Goal: Information Seeking & Learning: Learn about a topic

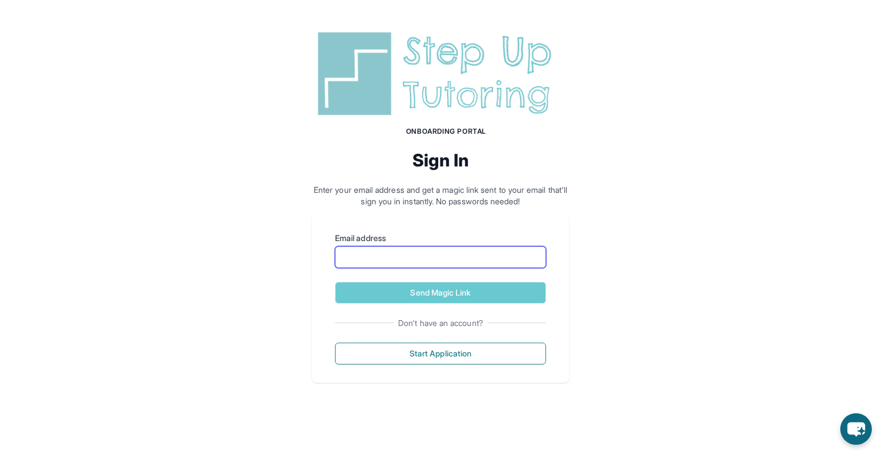
click at [448, 267] on input "Email address" at bounding box center [440, 257] width 211 height 22
type input "**********"
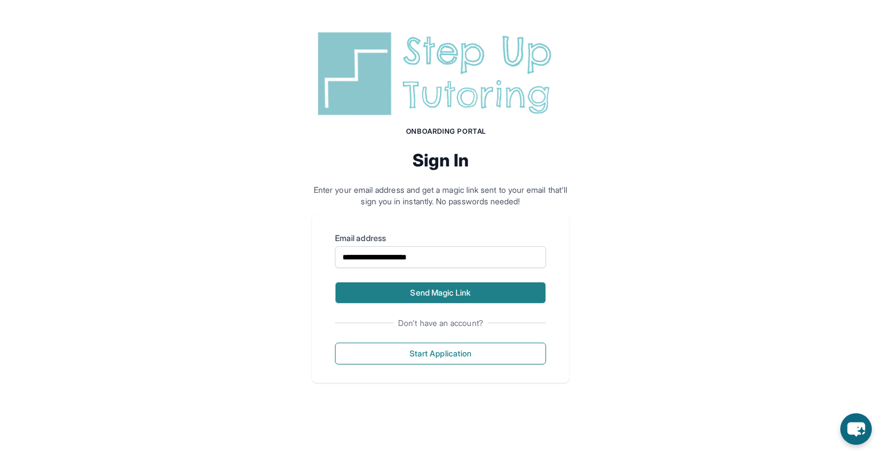
click at [450, 288] on button "Send Magic Link" at bounding box center [440, 293] width 211 height 22
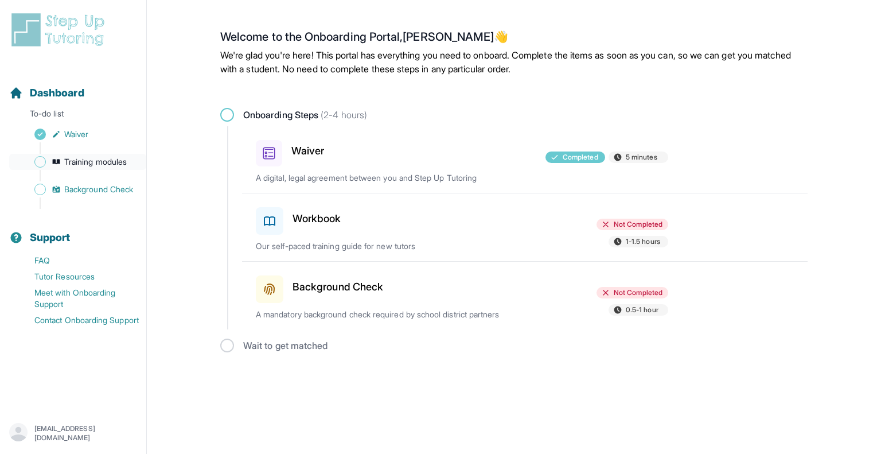
click at [99, 163] on span "Training modules" at bounding box center [95, 161] width 63 height 11
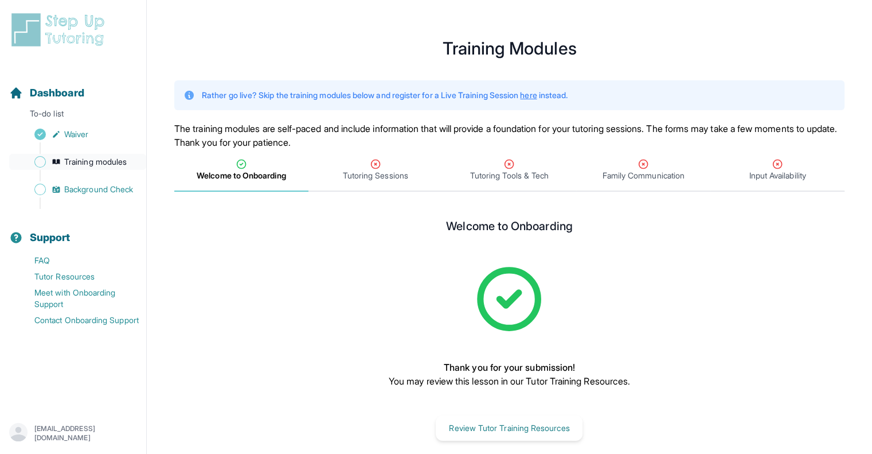
click at [41, 160] on span "Sidebar" at bounding box center [39, 161] width 11 height 11
click at [385, 182] on span "Tutoring Sessions" at bounding box center [376, 170] width 134 height 42
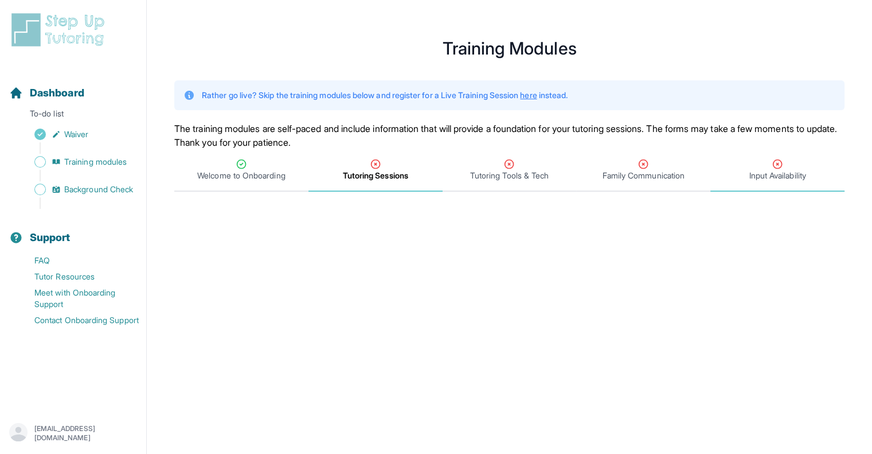
click at [758, 169] on div "Input Availability" at bounding box center [778, 169] width 130 height 23
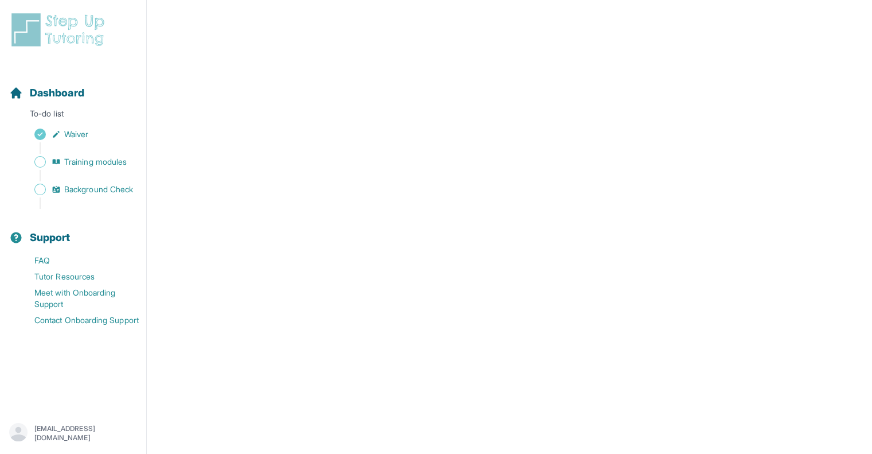
scroll to position [57, 0]
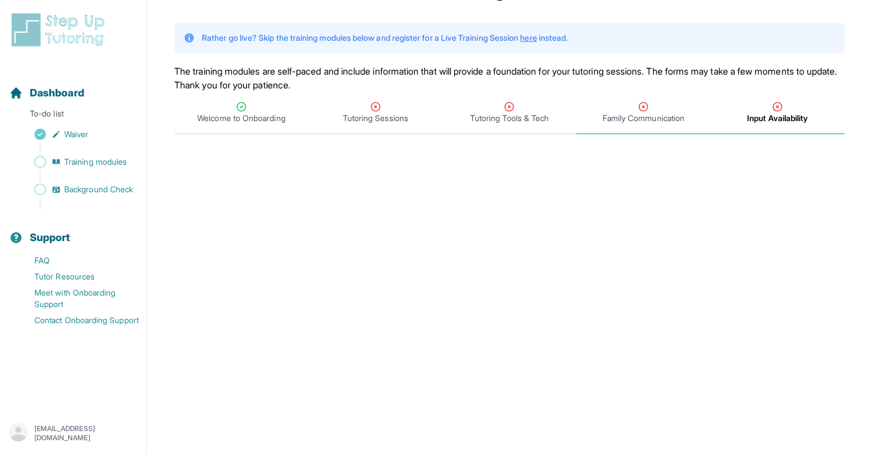
click at [642, 125] on span "Family Communication" at bounding box center [643, 113] width 134 height 42
click at [550, 125] on span "Tutoring Tools & Tech" at bounding box center [510, 113] width 134 height 42
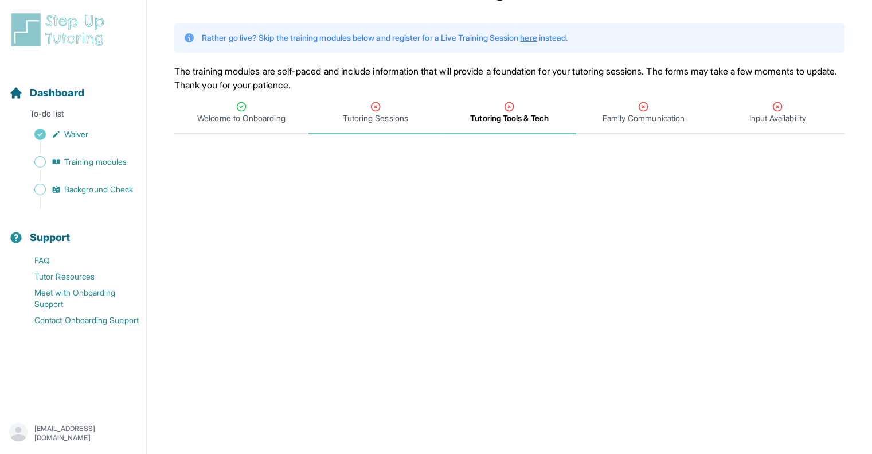
click at [434, 131] on span "Tutoring Sessions" at bounding box center [376, 113] width 134 height 42
click at [106, 184] on span "Background Check" at bounding box center [98, 189] width 69 height 11
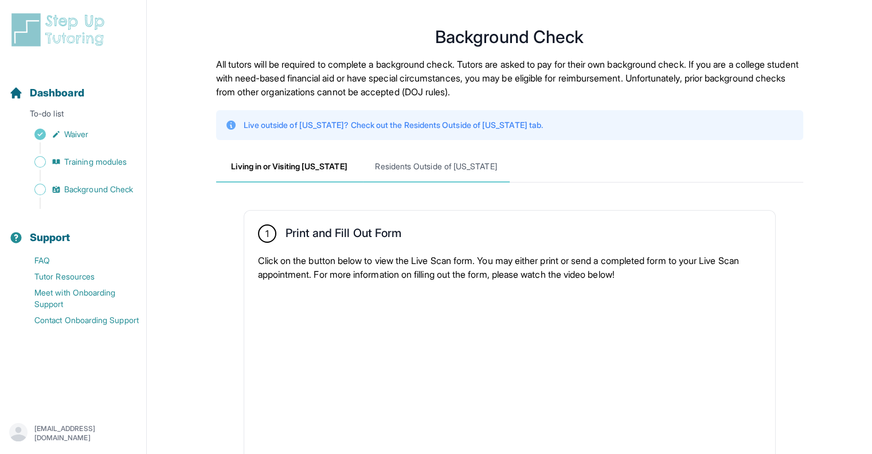
click at [383, 169] on span "Residents Outside of [US_STATE]" at bounding box center [436, 166] width 147 height 31
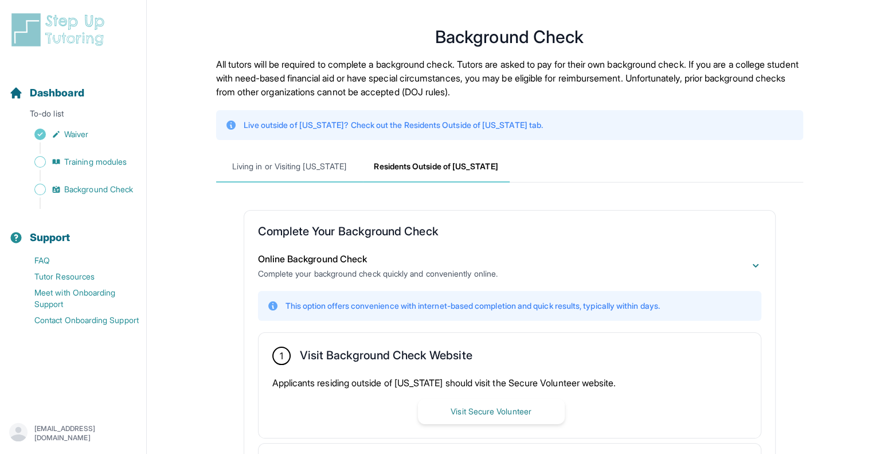
click at [310, 169] on span "Living in or Visiting [US_STATE]" at bounding box center [289, 166] width 147 height 31
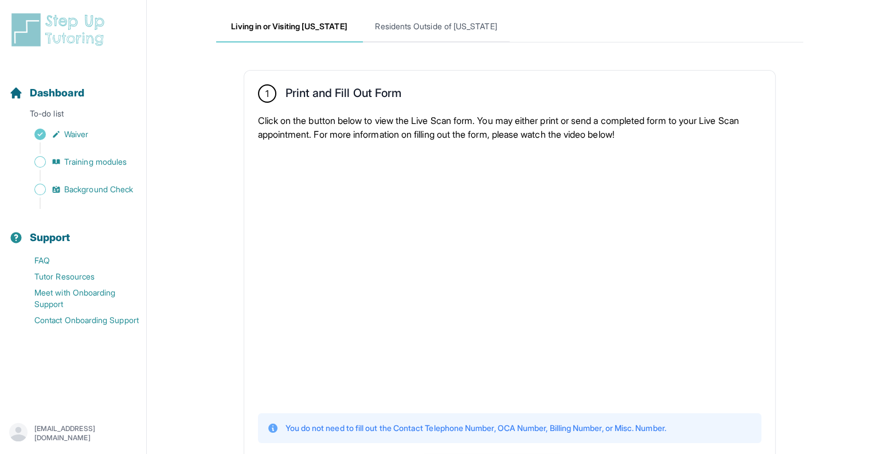
scroll to position [85, 0]
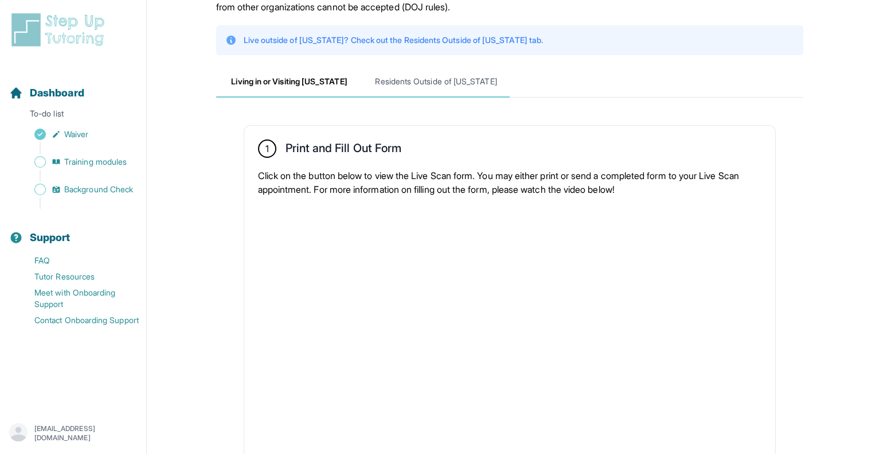
click at [448, 80] on span "Residents Outside of [US_STATE]" at bounding box center [436, 82] width 147 height 31
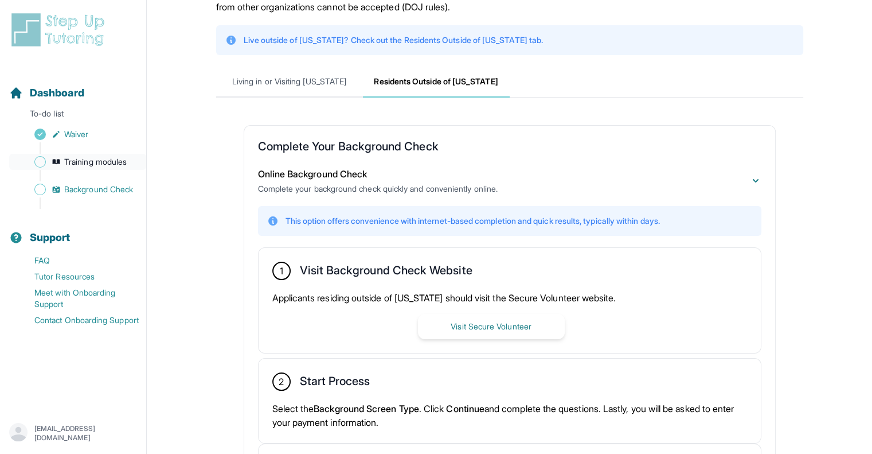
click at [125, 163] on span "Training modules" at bounding box center [95, 161] width 63 height 11
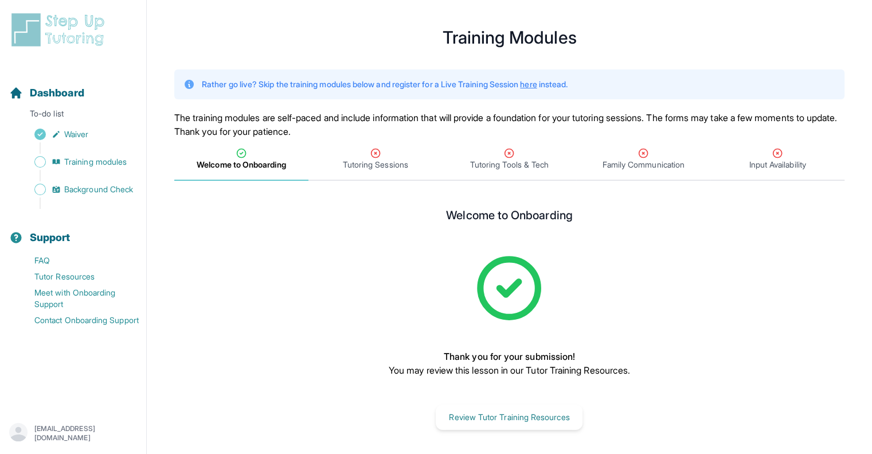
scroll to position [14, 0]
